Goal: Information Seeking & Learning: Compare options

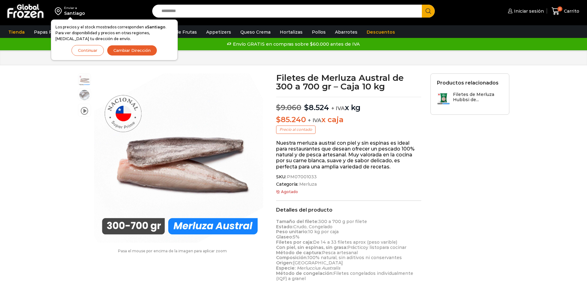
scroll to position [0, 0]
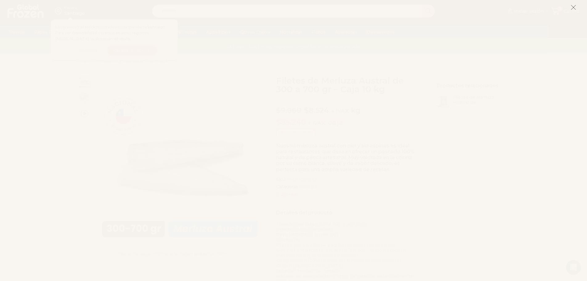
click at [571, 5] on icon at bounding box center [573, 8] width 6 height 6
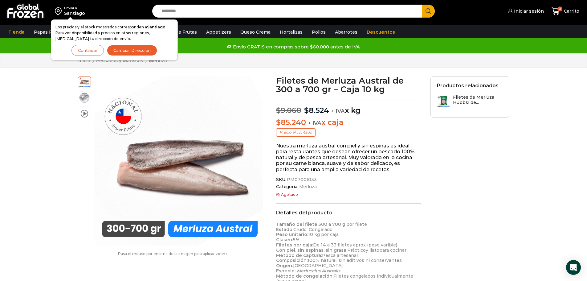
click at [26, 12] on img at bounding box center [25, 11] width 38 height 16
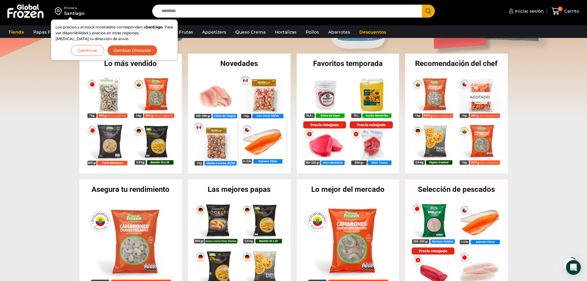
scroll to position [62, 0]
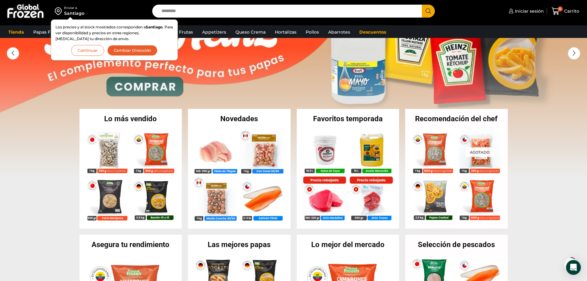
click at [92, 52] on button "Continuar" at bounding box center [87, 50] width 33 height 11
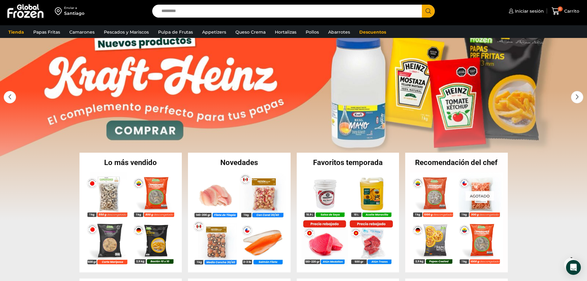
scroll to position [0, 0]
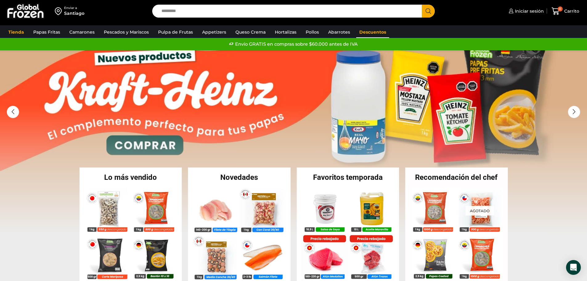
click at [361, 31] on link "Descuentos" at bounding box center [372, 32] width 33 height 12
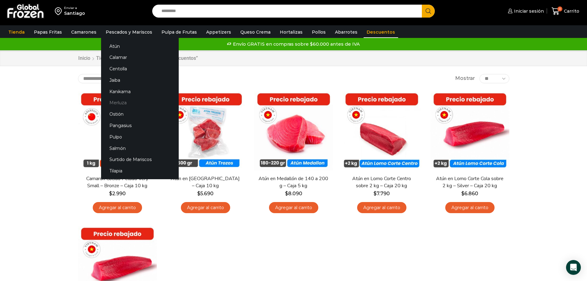
click at [119, 101] on link "Merluza" at bounding box center [140, 102] width 78 height 11
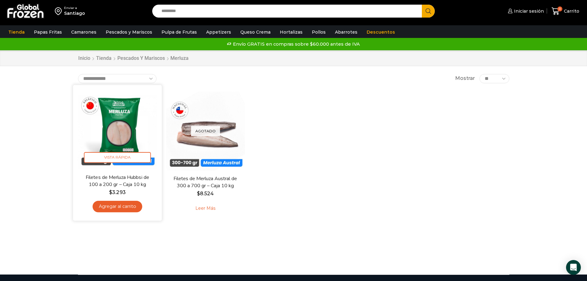
click at [118, 131] on img at bounding box center [117, 128] width 79 height 79
